Goal: Communication & Community: Share content

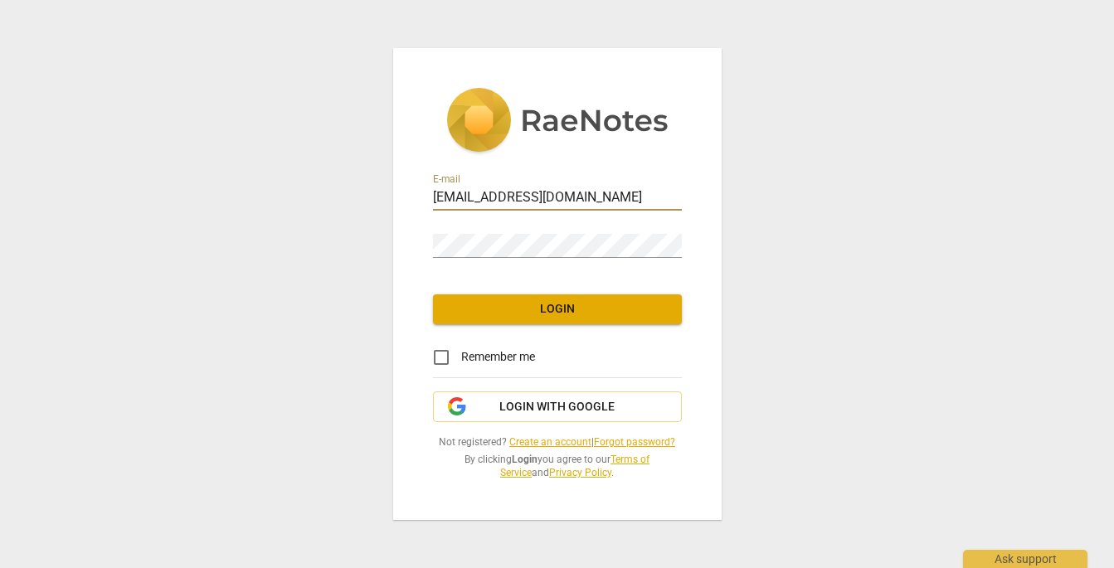
type input "[EMAIL_ADDRESS][DOMAIN_NAME]"
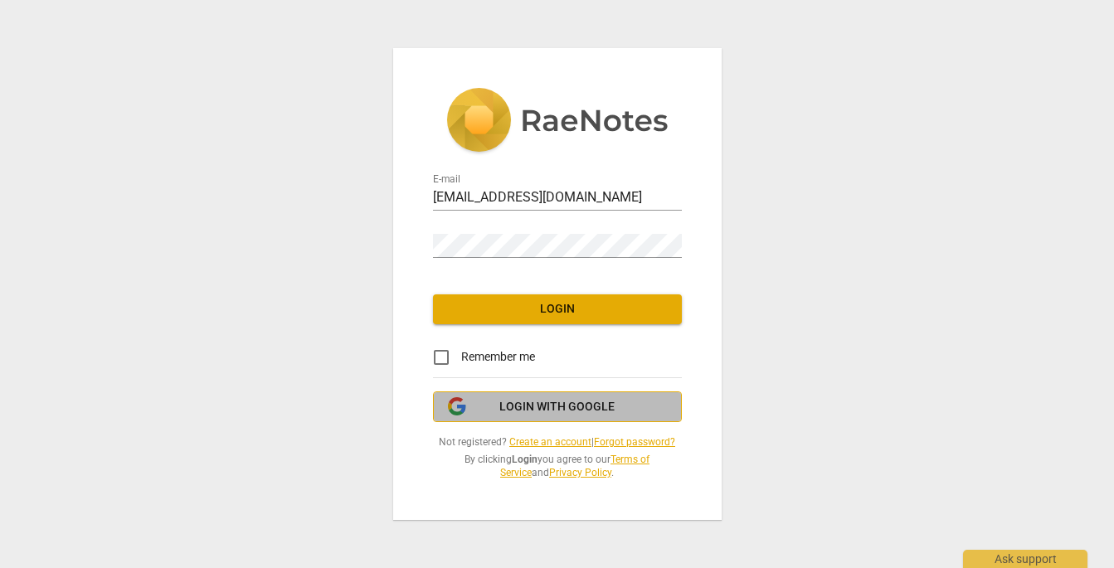
click at [483, 403] on span "Login with Google" at bounding box center [557, 407] width 221 height 17
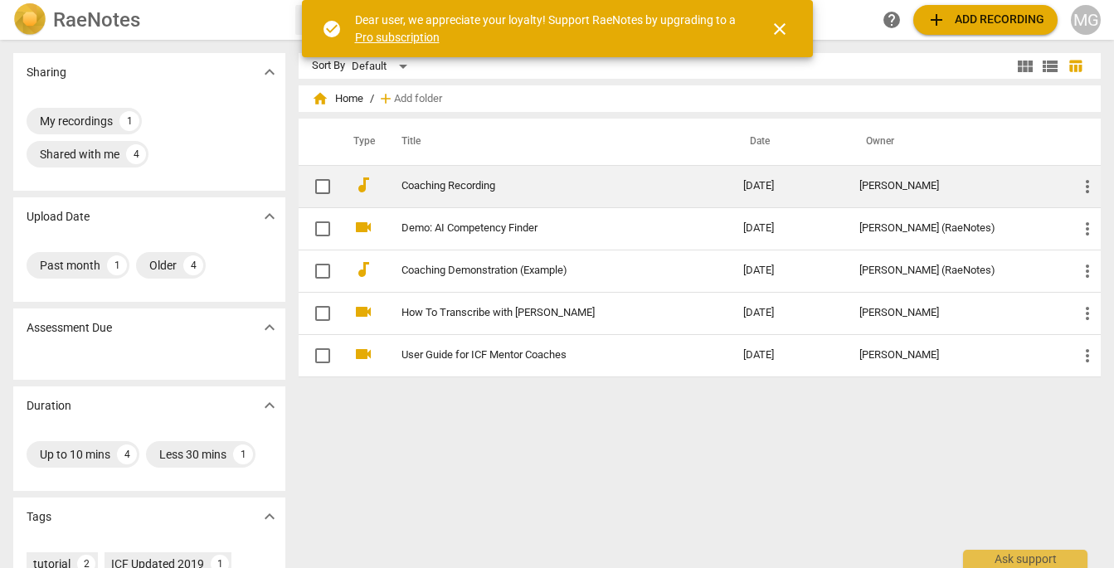
click at [482, 186] on link "Coaching Recording" at bounding box center [543, 186] width 282 height 12
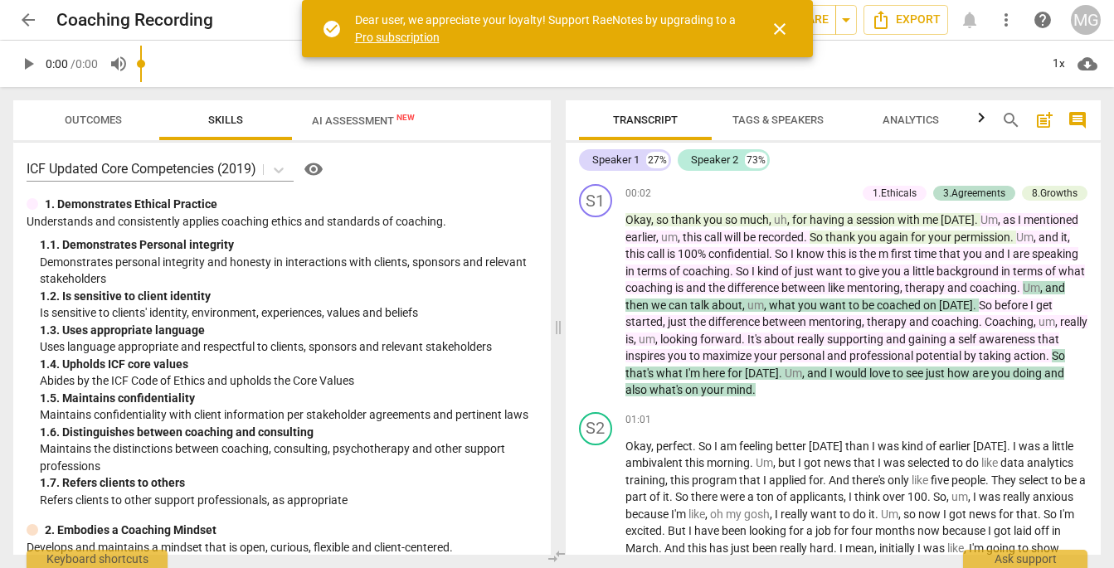
click at [783, 24] on span "close" at bounding box center [780, 29] width 20 height 20
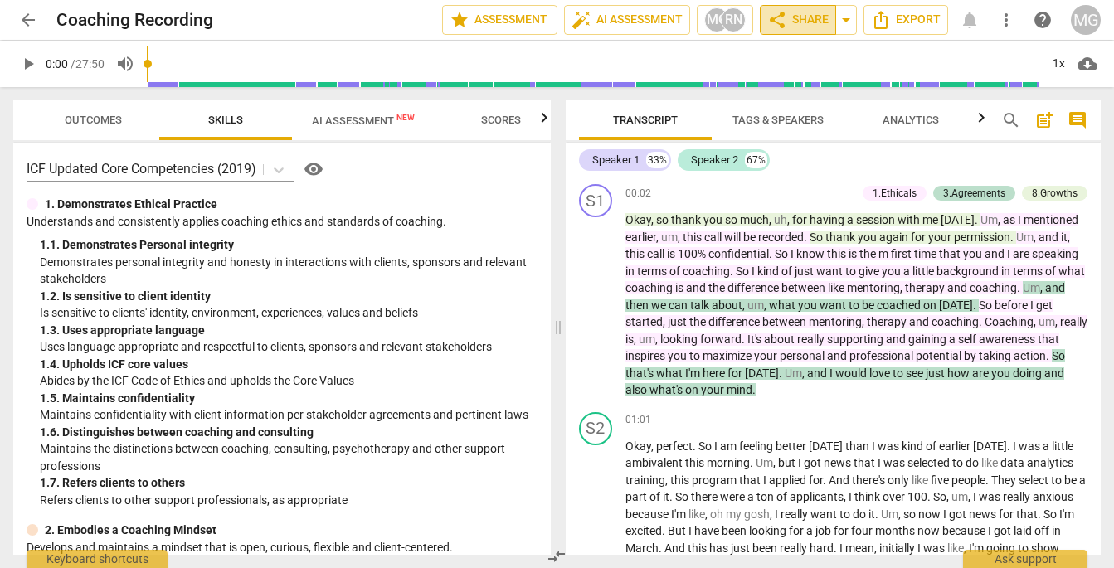
click at [815, 24] on span "share Share" at bounding box center [797, 20] width 61 height 20
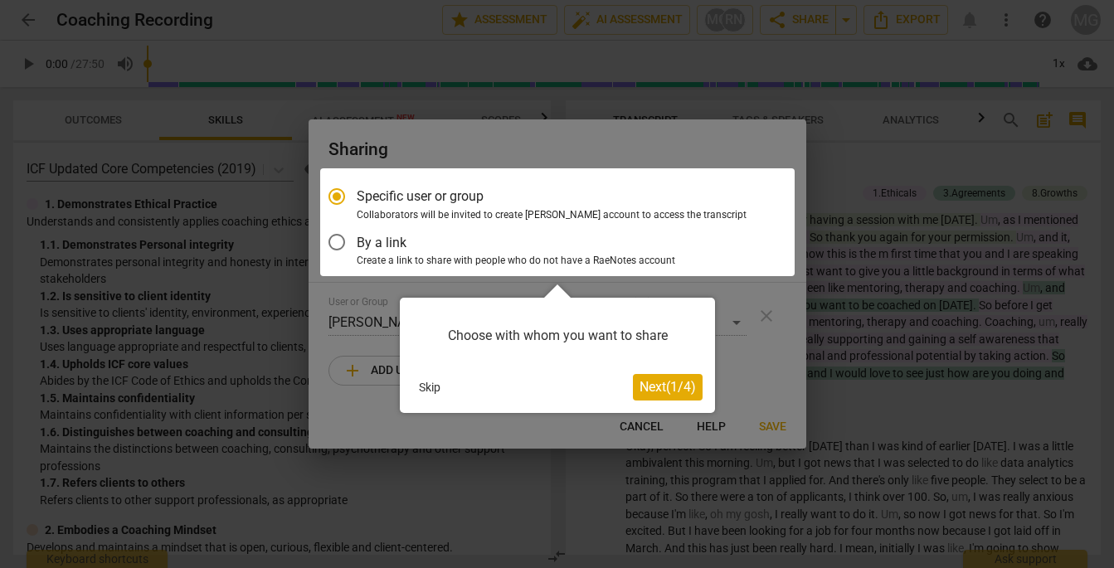
click at [681, 399] on button "Next ( 1 / 4 )" at bounding box center [668, 387] width 70 height 27
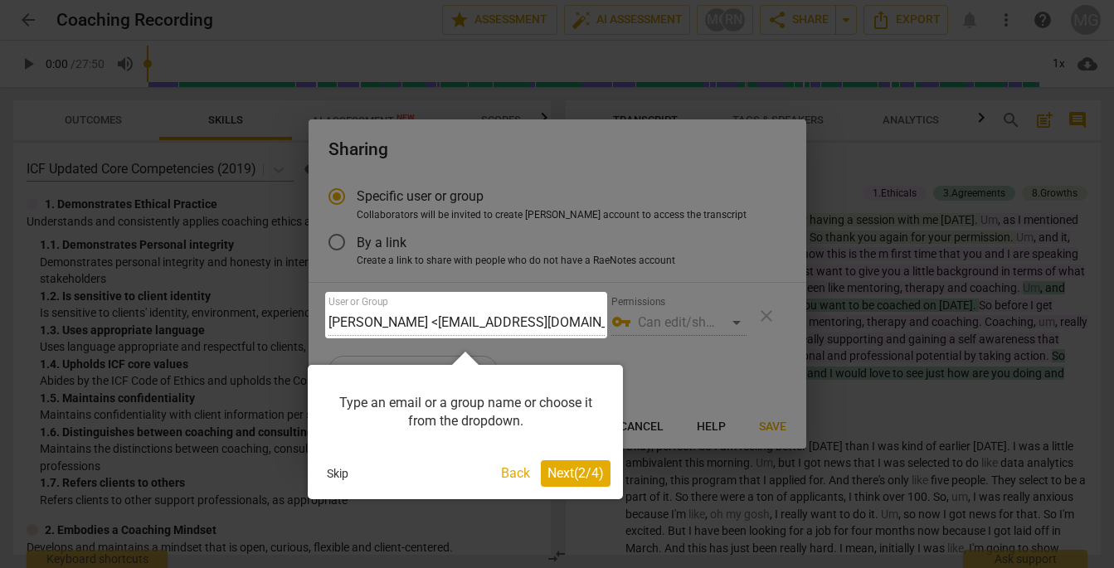
click at [584, 470] on span "Next ( 2 / 4 )" at bounding box center [576, 473] width 56 height 16
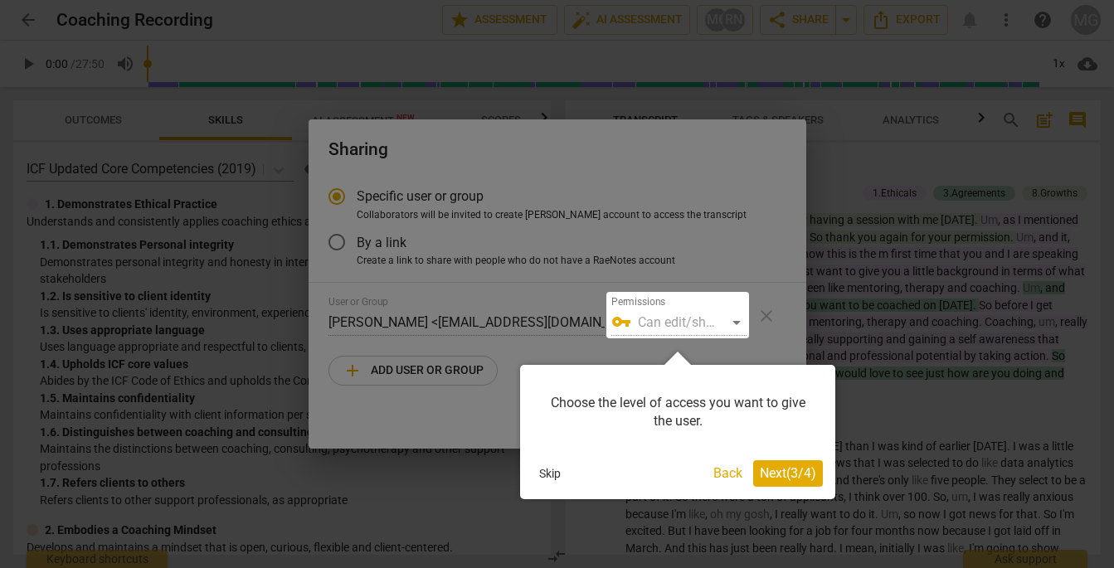
click at [790, 474] on span "Next ( 3 / 4 )" at bounding box center [788, 473] width 56 height 16
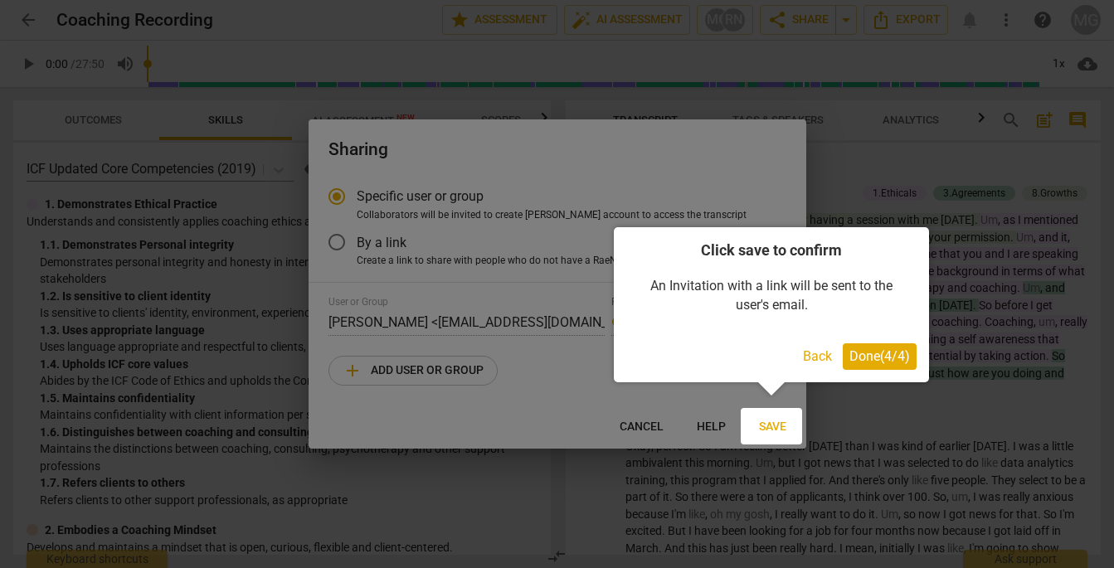
click at [854, 361] on span "Done ( 4 / 4 )" at bounding box center [879, 356] width 61 height 16
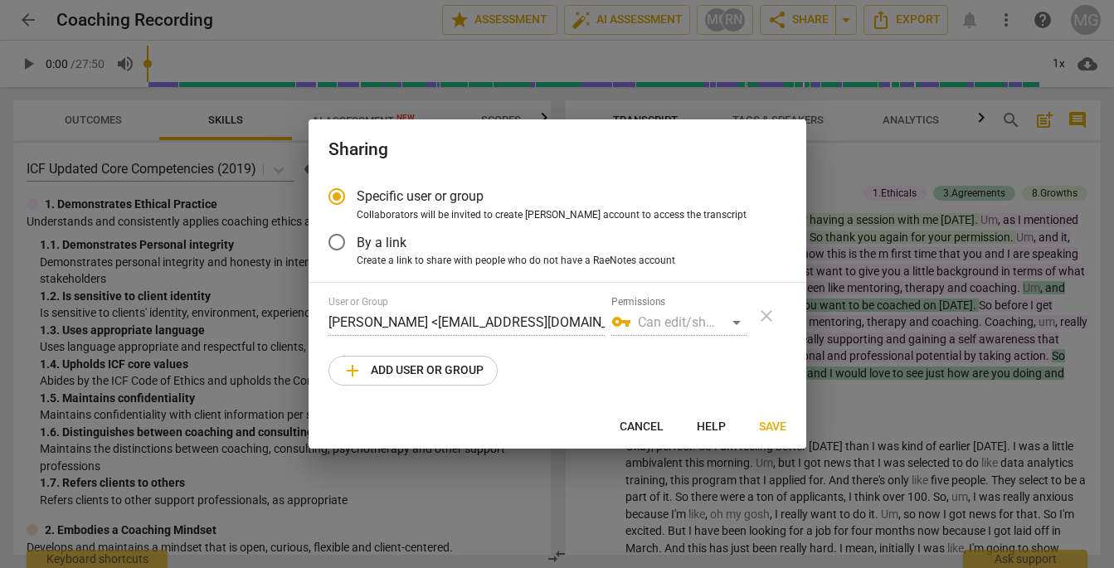
click at [415, 379] on button "add Add user or group" at bounding box center [413, 371] width 169 height 30
radio input "false"
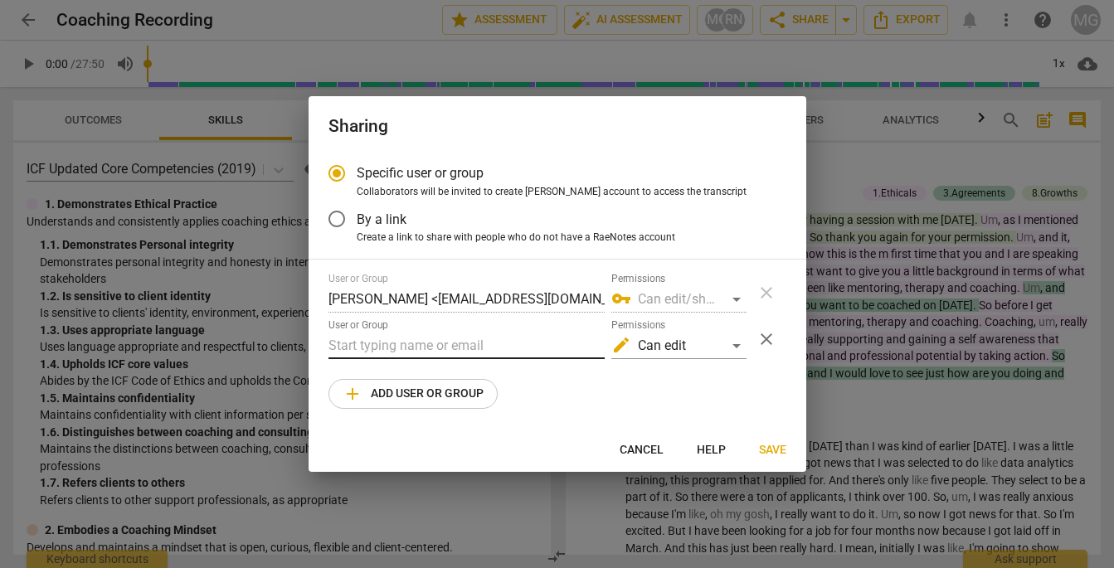
click at [410, 344] on input "text" at bounding box center [467, 346] width 276 height 27
paste input "trey@trey.coach"
type input "trey@trey.coach"
click at [733, 343] on div "edit Can edit" at bounding box center [678, 346] width 135 height 27
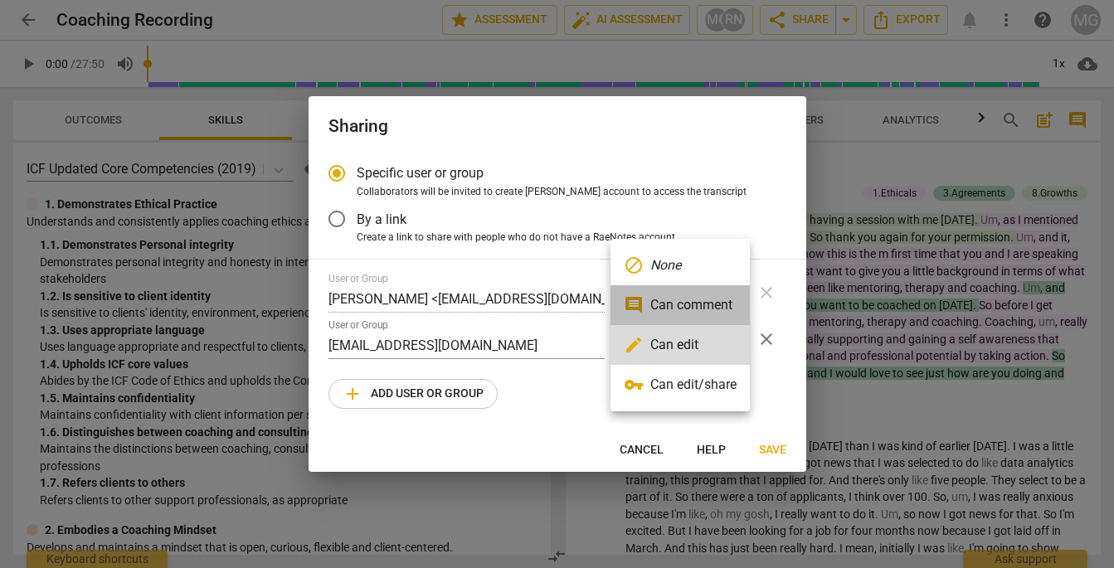
click at [720, 304] on li "comment Can comment" at bounding box center [680, 305] width 139 height 40
radio input "false"
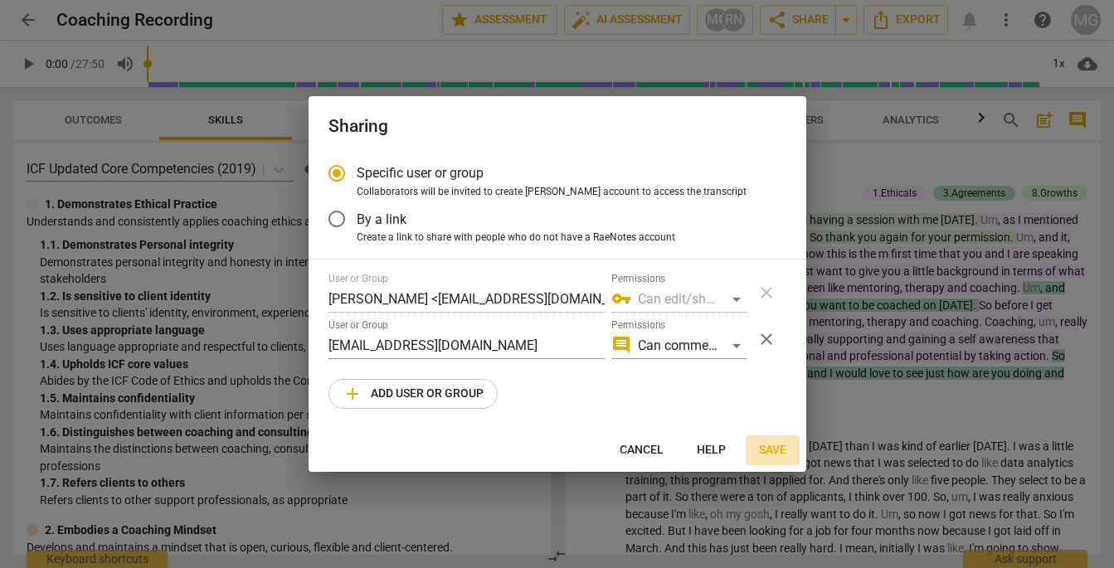
click at [770, 448] on span "Save" at bounding box center [772, 450] width 27 height 17
